Goal: Information Seeking & Learning: Learn about a topic

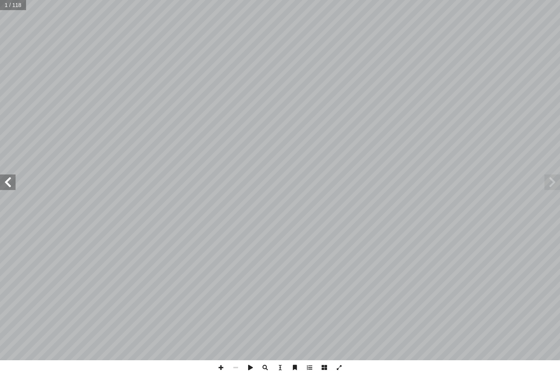
click at [549, 188] on span at bounding box center [552, 183] width 16 height 16
click at [0, 185] on span at bounding box center [8, 183] width 16 height 16
click at [7, 181] on span at bounding box center [8, 183] width 16 height 16
click at [5, 178] on span at bounding box center [8, 183] width 16 height 16
click at [551, 175] on span at bounding box center [552, 183] width 16 height 16
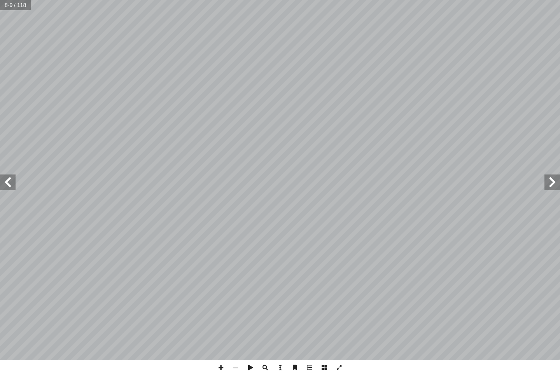
click at [550, 178] on span at bounding box center [552, 183] width 16 height 16
click at [553, 179] on span at bounding box center [552, 183] width 16 height 16
